Goal: Check status

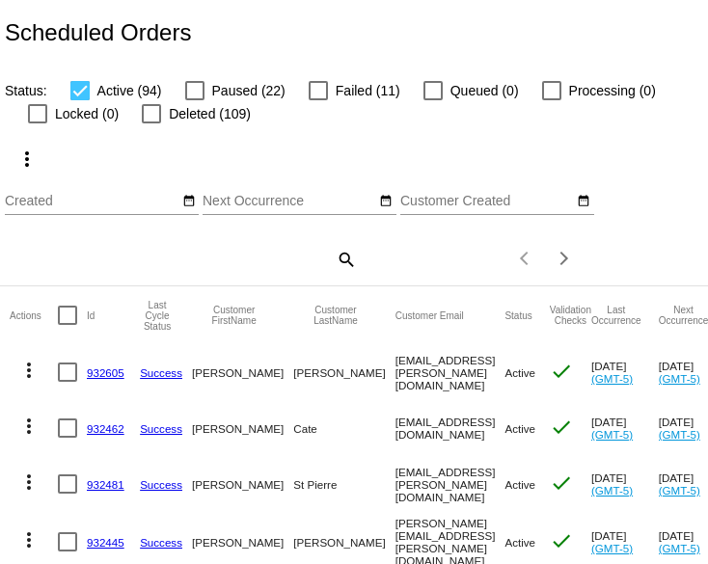
click at [338, 274] on mat-icon "search" at bounding box center [345, 259] width 23 height 30
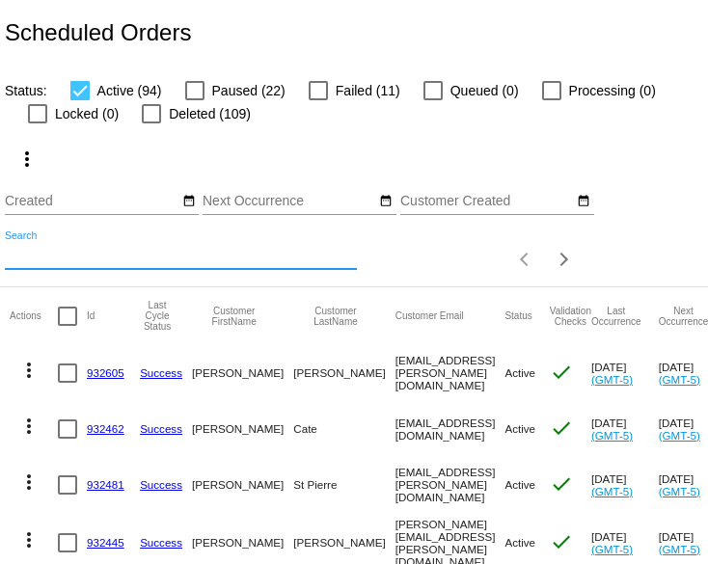
click at [74, 263] on input "Search" at bounding box center [181, 255] width 352 height 15
paste input "kkhmcdonald@gmail.com"
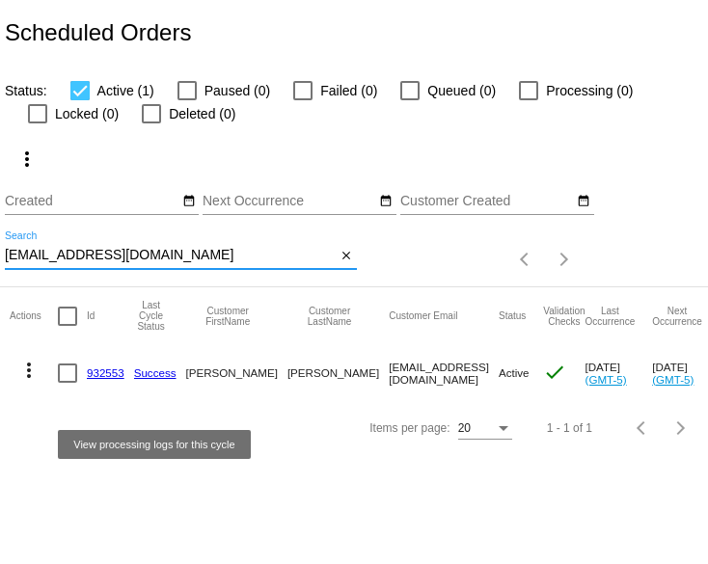
type input "kkhmcdonald@gmail.com"
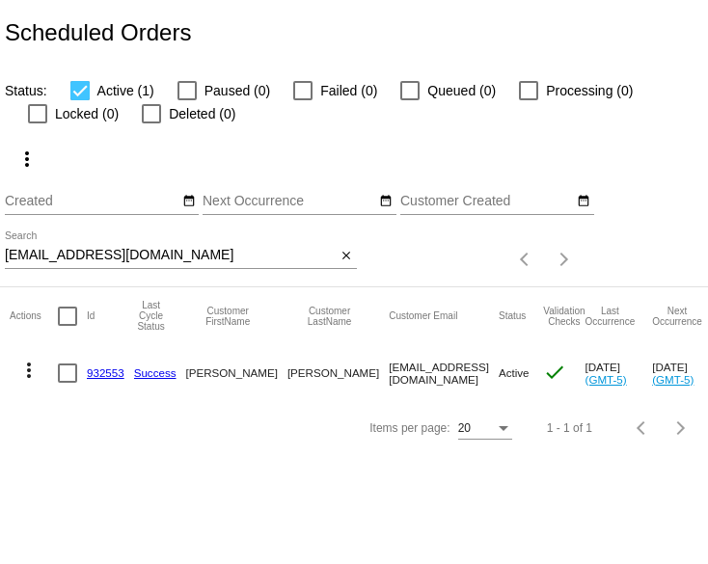
click at [113, 379] on link "932553" at bounding box center [106, 373] width 38 height 13
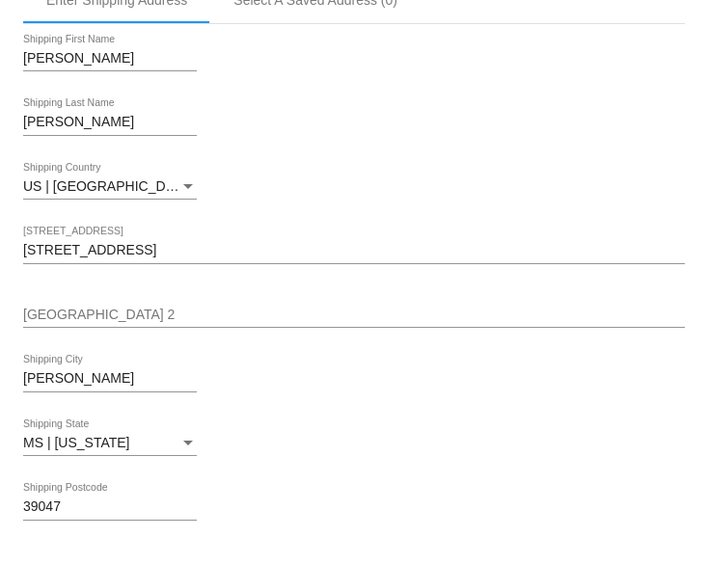
scroll to position [720, 0]
